Goal: Check status: Check status

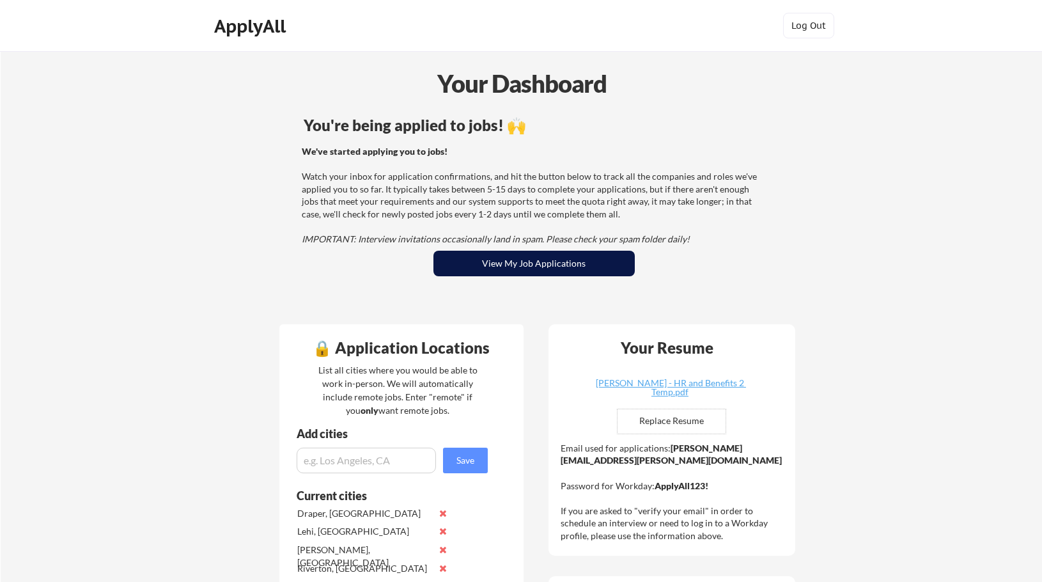
click at [580, 270] on button "View My Job Applications" at bounding box center [533, 264] width 201 height 26
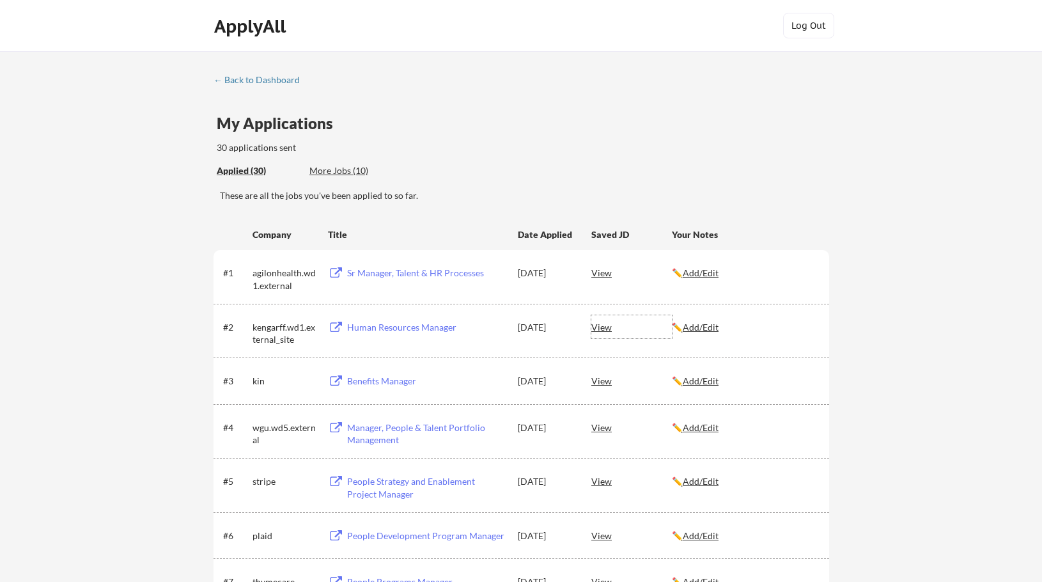
click at [605, 328] on div "View" at bounding box center [631, 326] width 81 height 23
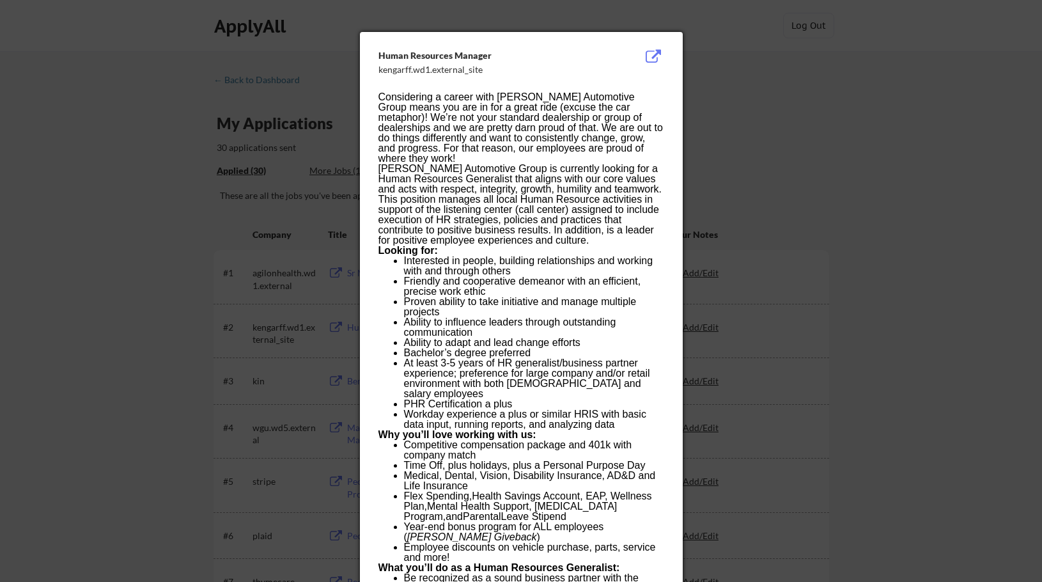
click at [731, 47] on div at bounding box center [521, 291] width 1042 height 582
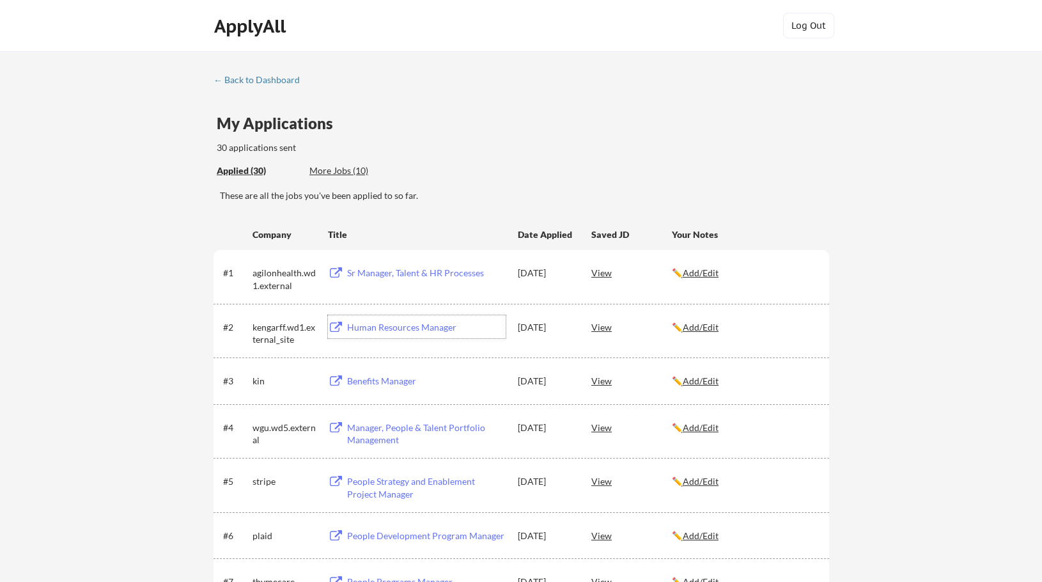
click at [424, 325] on div "Human Resources Manager" at bounding box center [426, 327] width 159 height 13
